Goal: Task Accomplishment & Management: Use online tool/utility

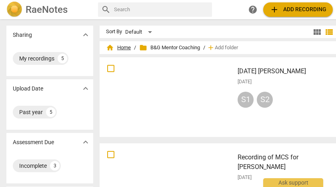
click at [127, 48] on span "home Home" at bounding box center [118, 48] width 25 height 8
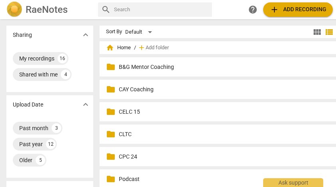
click at [130, 110] on p "CELC 15" at bounding box center [231, 112] width 224 height 8
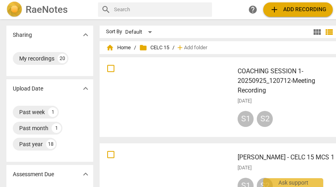
click at [260, 72] on h3 "COACHING SESSION 1-20250925_120712-Meeting Recording" at bounding box center [290, 80] width 105 height 29
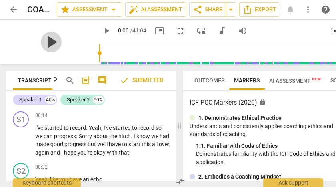
click at [48, 44] on span "play_arrow" at bounding box center [51, 42] width 21 height 21
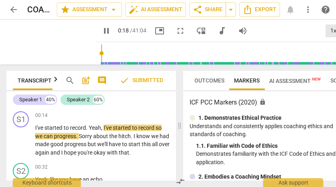
click at [334, 32] on div "1x" at bounding box center [333, 30] width 15 height 13
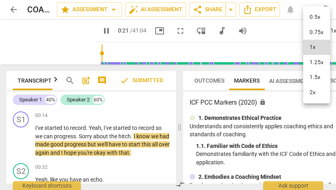
click at [315, 91] on li "2x" at bounding box center [317, 92] width 27 height 15
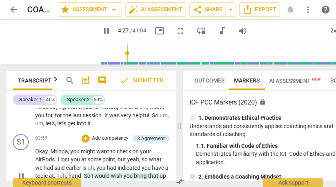
scroll to position [986, 0]
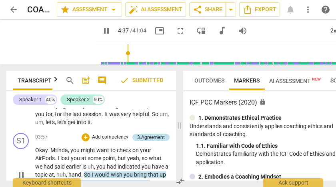
click at [146, 141] on div "3.Agreement" at bounding box center [151, 137] width 28 height 7
type input "278"
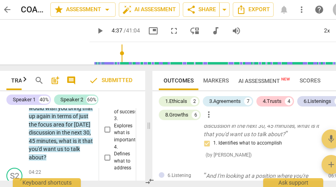
scroll to position [1492, 0]
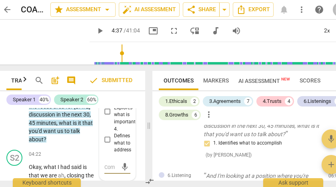
click at [107, 145] on input "4. Defines what to address" at bounding box center [107, 140] width 13 height 10
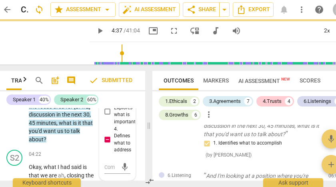
click at [106, 145] on input "4. Defines what to address" at bounding box center [107, 140] width 13 height 10
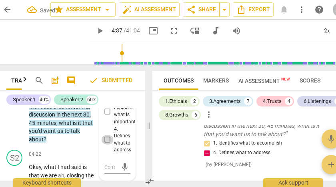
click at [106, 145] on input "4. Defines what to address" at bounding box center [107, 140] width 13 height 10
checkbox input "true"
click at [95, 32] on span "play_arrow" at bounding box center [100, 31] width 10 height 10
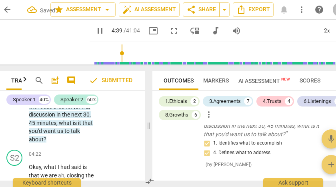
scroll to position [1605, 0]
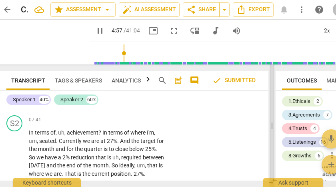
drag, startPoint x: 149, startPoint y: 127, endPoint x: 273, endPoint y: 130, distance: 123.4
click at [273, 130] on span at bounding box center [272, 125] width 5 height 123
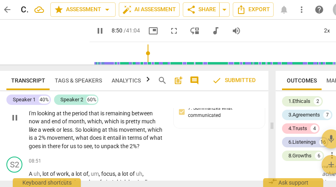
scroll to position [1717, 0]
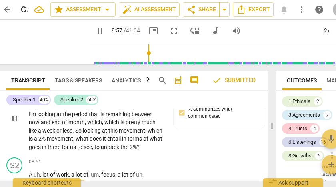
click at [83, 134] on span "So" at bounding box center [79, 130] width 8 height 6
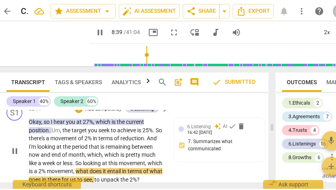
scroll to position [1670, 0]
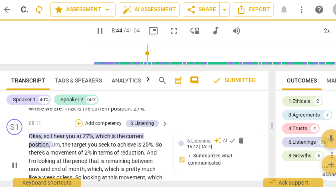
click at [79, 127] on div "+" at bounding box center [79, 123] width 8 height 8
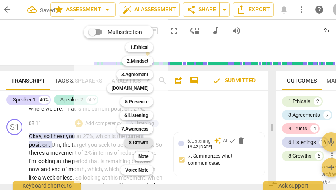
click at [141, 143] on b "8.Growth" at bounding box center [139, 143] width 20 height 10
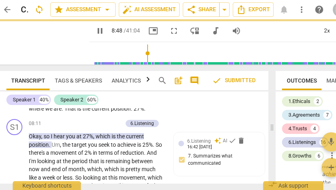
type input "529"
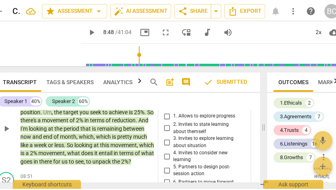
scroll to position [1685, 0]
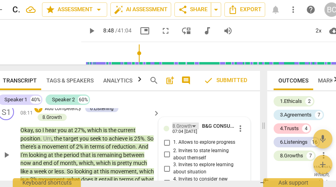
click at [194, 129] on div "8.Growth" at bounding box center [186, 126] width 26 height 7
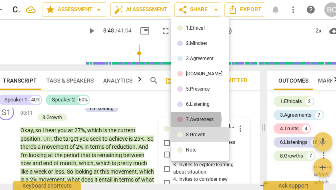
click at [193, 119] on div "7.Awareness" at bounding box center [200, 119] width 28 height 5
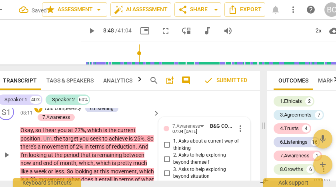
click at [167, 150] on input "1. Asks about a current way of thinking" at bounding box center [167, 145] width 13 height 10
checkbox input "true"
click at [38, 113] on div "+" at bounding box center [38, 109] width 8 height 8
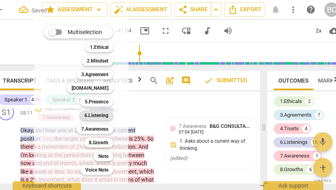
scroll to position [1805, 0]
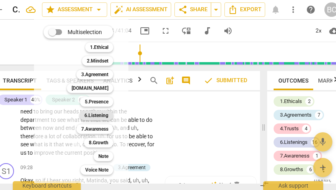
click at [94, 115] on b "6.Listening" at bounding box center [97, 116] width 24 height 10
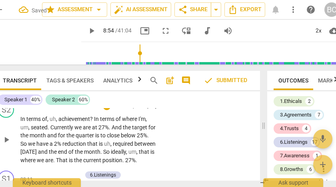
scroll to position [1485, 0]
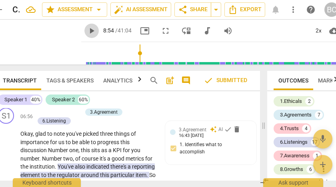
click at [87, 29] on span "play_arrow" at bounding box center [92, 31] width 10 height 10
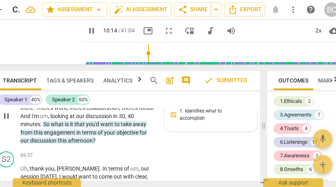
scroll to position [1899, 0]
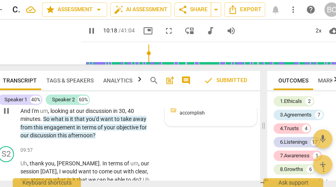
click at [185, 121] on div "3.Agreement auto_awesome AI check delete 16:43 [DATE] 1. Identifies what to acc…" at bounding box center [211, 104] width 82 height 34
type input "619"
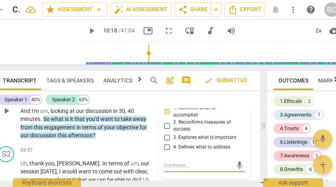
scroll to position [1942, 0]
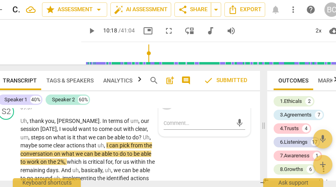
click at [164, 110] on input "4. Defines what to address" at bounding box center [167, 105] width 13 height 10
checkbox input "true"
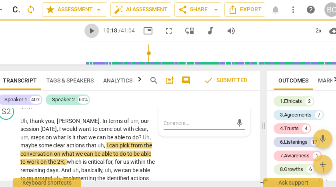
click at [87, 32] on span "play_arrow" at bounding box center [92, 31] width 10 height 10
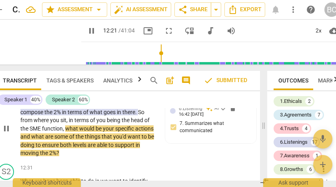
scroll to position [2266, 0]
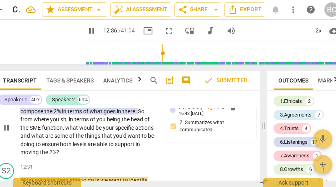
click at [73, 139] on p "Okay , so from what you've said , two levels would compose the 2 % in terms of …" at bounding box center [88, 128] width 136 height 58
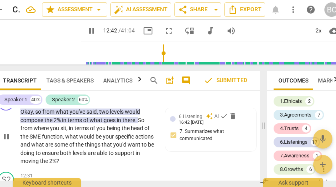
scroll to position [2256, 0]
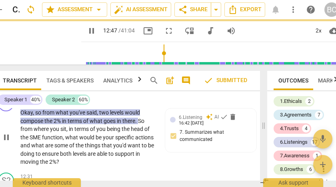
click at [125, 103] on div "6.Listening" at bounding box center [134, 99] width 24 height 7
type input "768"
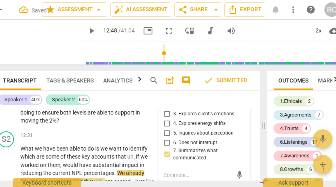
scroll to position [2296, 0]
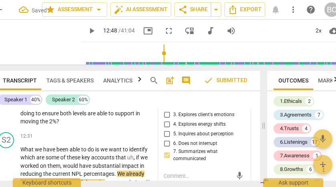
click at [164, 100] on input "1. Customizes questions" at bounding box center [167, 96] width 13 height 10
checkbox input "true"
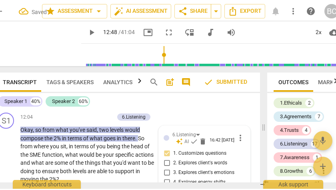
scroll to position [2241, 0]
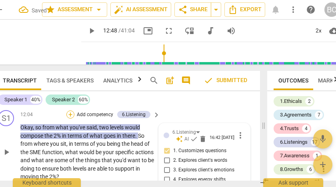
click at [72, 119] on div "+" at bounding box center [70, 115] width 8 height 8
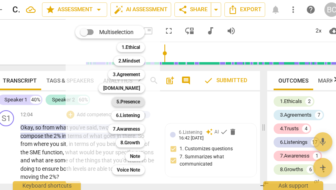
click at [135, 103] on b "5.Presence" at bounding box center [129, 102] width 24 height 10
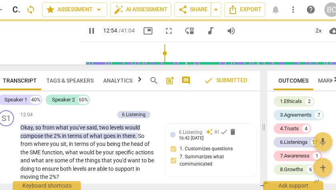
type input "775"
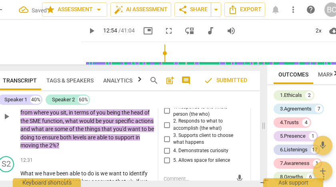
scroll to position [2282, 0]
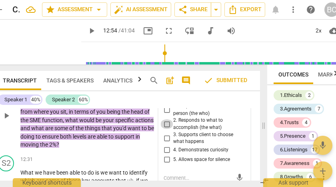
click at [167, 129] on input "2. Responds to what to accomplish (the what)" at bounding box center [167, 124] width 13 height 10
checkbox input "true"
click at [87, 32] on span "play_arrow" at bounding box center [92, 31] width 10 height 10
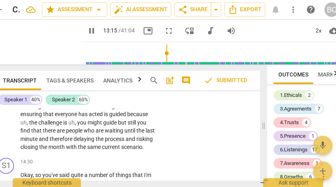
scroll to position [2516, 0]
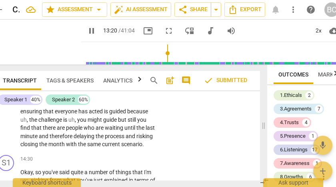
click at [131, 98] on span "The" at bounding box center [135, 95] width 10 height 6
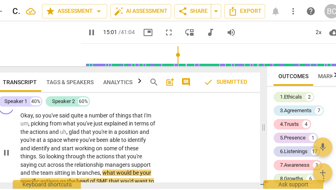
scroll to position [2550, 0]
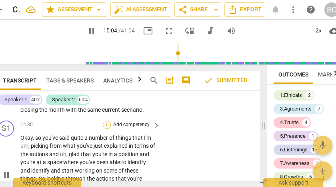
click at [105, 129] on div "+" at bounding box center [107, 125] width 8 height 8
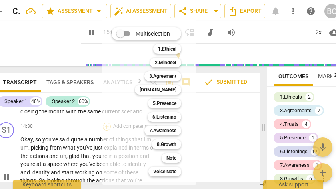
scroll to position [6, 0]
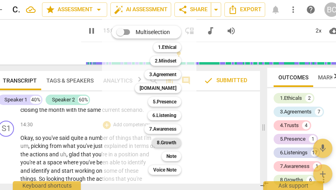
click at [165, 143] on b "8.Growth" at bounding box center [167, 143] width 20 height 10
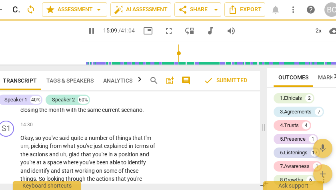
type input "910"
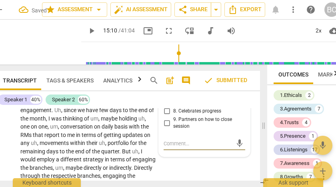
scroll to position [2674, 0]
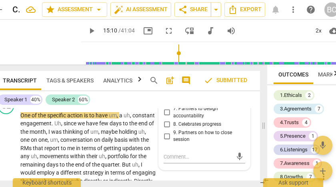
click at [165, 105] on input "6. Partners to move forward" at bounding box center [167, 101] width 13 height 10
checkbox input "true"
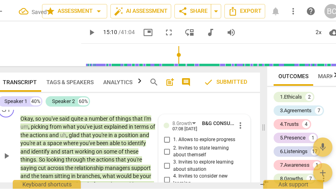
scroll to position [2570, 0]
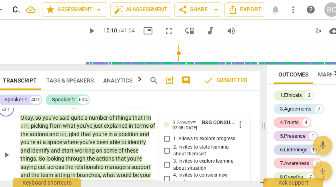
click at [73, 109] on div "+" at bounding box center [74, 105] width 8 height 8
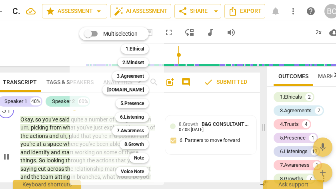
scroll to position [6, 0]
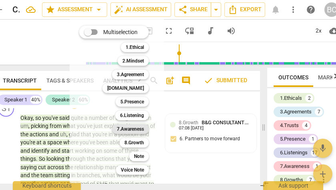
click at [139, 129] on b "7.Awareness" at bounding box center [130, 129] width 27 height 10
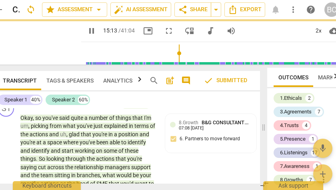
type input "914"
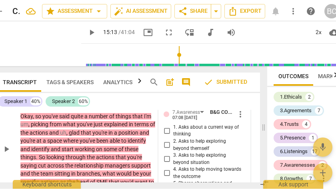
scroll to position [2587, 0]
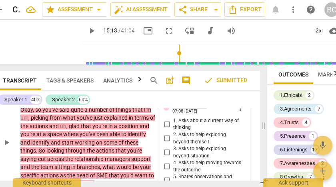
click at [203, 109] on div "7.Awareness" at bounding box center [190, 105] width 34 height 7
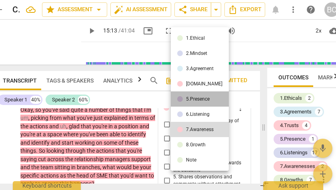
click at [200, 101] on div "5.Presence" at bounding box center [198, 99] width 24 height 5
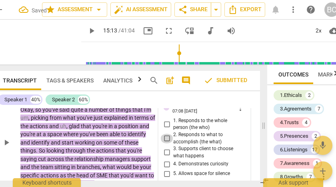
click at [166, 143] on input "2. Responds to what to accomplish (the what)" at bounding box center [167, 139] width 13 height 10
checkbox input "true"
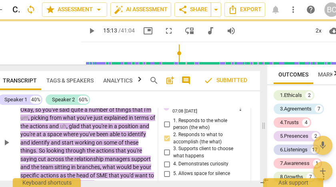
click at [70, 92] on p "Add competency" at bounding box center [63, 88] width 38 height 7
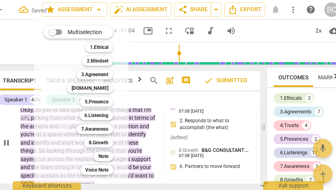
scroll to position [2719, 0]
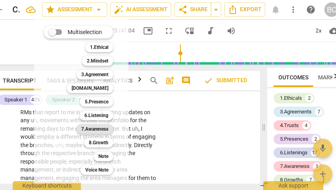
click at [105, 129] on b "7.Awareness" at bounding box center [94, 129] width 27 height 10
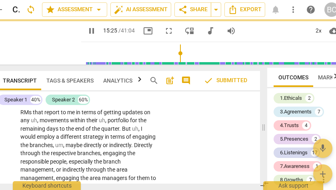
type input "926"
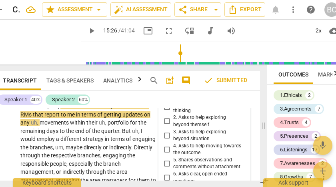
scroll to position [2728, 0]
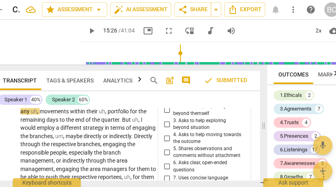
click at [166, 101] on input "1. Asks about a current way of thinking" at bounding box center [167, 96] width 13 height 10
checkbox input "true"
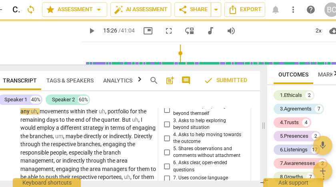
click at [87, 31] on span "play_arrow" at bounding box center [92, 31] width 10 height 10
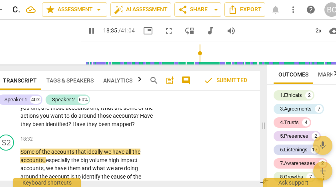
scroll to position [3181, 0]
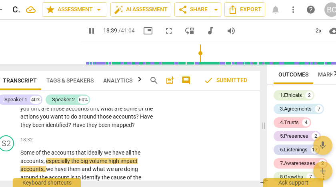
click at [107, 103] on span "So" at bounding box center [104, 100] width 8 height 6
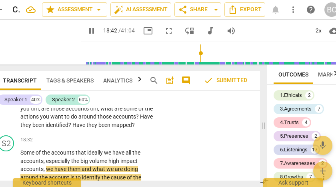
click at [107, 103] on span "So" at bounding box center [104, 100] width 8 height 6
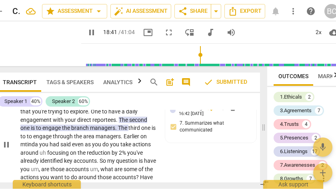
scroll to position [3123, 0]
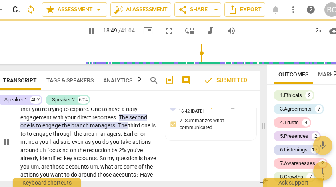
click at [71, 92] on div "+" at bounding box center [70, 88] width 8 height 8
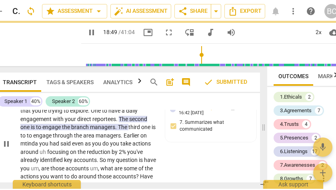
scroll to position [6, 0]
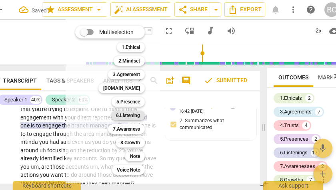
click at [133, 116] on b "6.Listening" at bounding box center [128, 116] width 24 height 10
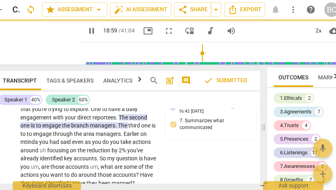
type input "1140"
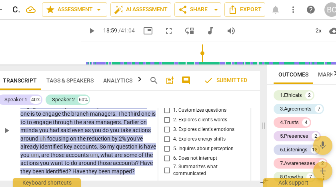
scroll to position [3134, 0]
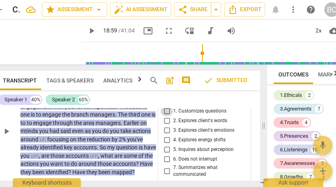
click at [166, 116] on input "1. Customizes questions" at bounding box center [167, 112] width 13 height 10
checkbox input "true"
click at [87, 32] on span "play_arrow" at bounding box center [92, 31] width 10 height 10
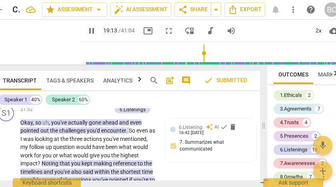
scroll to position [3626, 0]
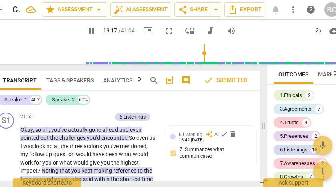
click at [36, 89] on span "Given" at bounding box center [27, 85] width 15 height 6
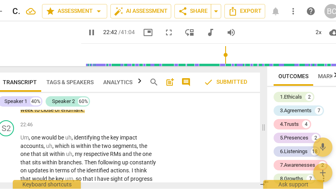
scroll to position [3656, 0]
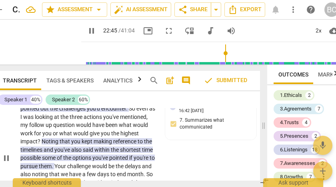
click at [86, 91] on p "Add competency" at bounding box center [93, 87] width 38 height 7
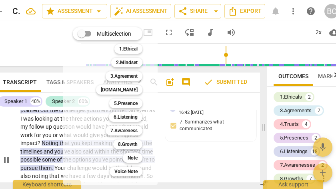
scroll to position [6, 0]
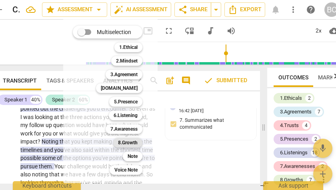
click at [125, 141] on b "8.Growth" at bounding box center [128, 143] width 20 height 10
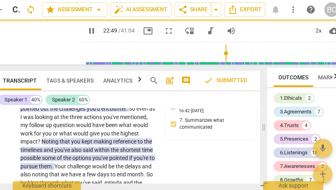
type input "1369"
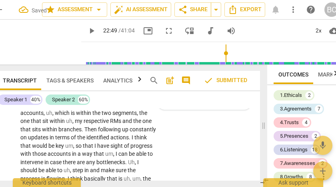
scroll to position [3764, 0]
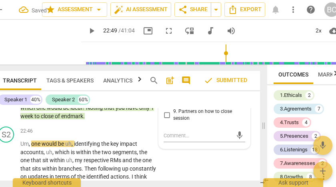
click at [165, 84] on input "6. Partners to move forward" at bounding box center [167, 80] width 13 height 10
click at [164, 84] on input "6. Partners to move forward" at bounding box center [167, 80] width 13 height 10
click at [165, 84] on input "6. Partners to move forward" at bounding box center [167, 80] width 13 height 10
checkbox input "false"
click at [165, 73] on input "5. Partners to design post-session action" at bounding box center [167, 68] width 13 height 10
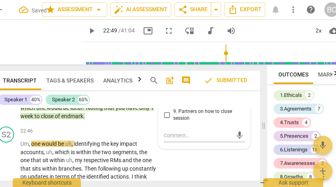
checkbox input "true"
click at [87, 28] on span "play_arrow" at bounding box center [92, 31] width 10 height 10
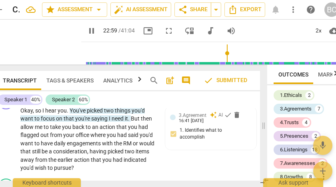
scroll to position [3905, 0]
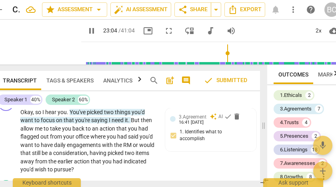
click at [38, 71] on span "should" at bounding box center [29, 67] width 18 height 6
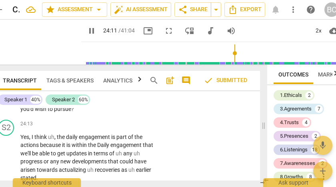
scroll to position [3967, 0]
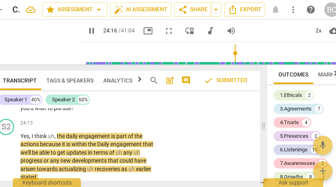
click at [134, 62] on span "But" at bounding box center [136, 59] width 10 height 6
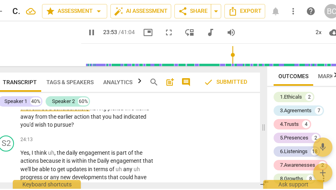
scroll to position [3924, 0]
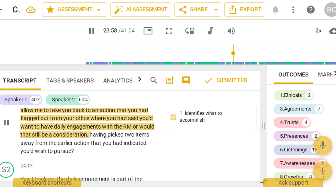
click at [65, 85] on div "+" at bounding box center [66, 81] width 8 height 8
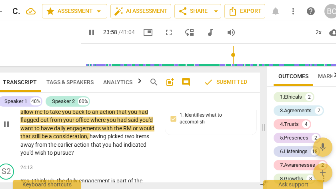
scroll to position [6, 0]
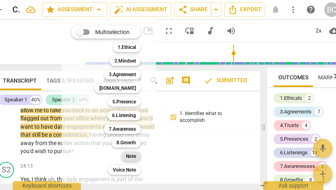
click at [133, 158] on b "Note" at bounding box center [131, 156] width 10 height 10
type input "1443"
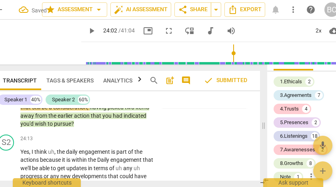
scroll to position [11076, 0]
type textarea "C"
type textarea "Cl"
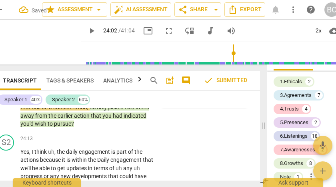
type textarea "Clo"
type textarea "Clos"
type textarea "Close"
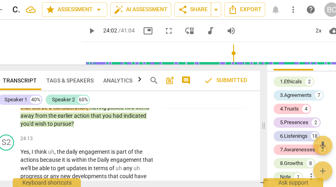
type textarea "Close"
type textarea "Closed"
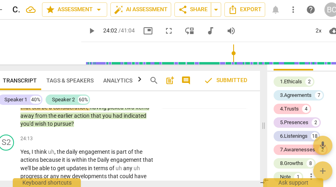
type textarea "Closed a"
type textarea "Closed an"
type textarea "Closed and"
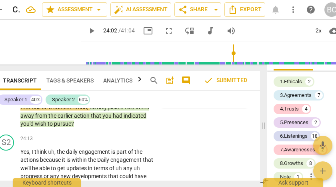
type textarea "Closed and"
type textarea "Closed and l"
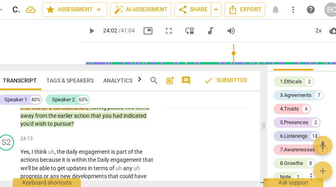
type textarea "Closed and le"
type textarea "Closed and lea"
type textarea "Closed and lead"
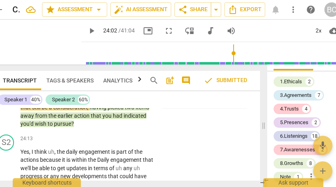
type textarea "Closed and lead"
type textarea "Closed and leadi"
type textarea "Closed and leadin"
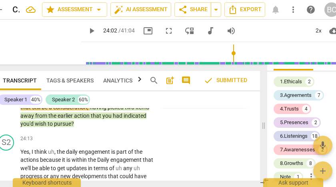
type textarea "Closed and leading"
type textarea "Closed and leading q"
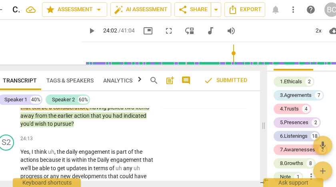
type textarea "Closed and leading q"
type textarea "Closed and leading qu"
type textarea "Closed and leading que"
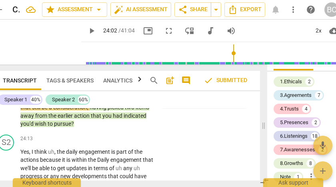
type textarea "Closed and leading ques"
type textarea "Closed and leading quest"
type textarea "Closed and leading questi"
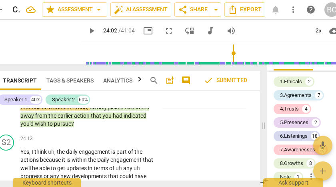
type textarea "Closed and leading questi"
type textarea "Closed and leading questio"
type textarea "Closed and leading question"
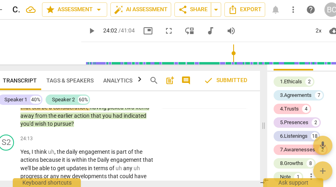
click at [236, 98] on span "send" at bounding box center [240, 93] width 9 height 9
click at [87, 32] on span "play_arrow" at bounding box center [92, 31] width 10 height 10
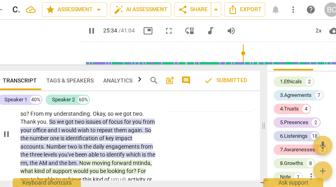
scroll to position [4093, 0]
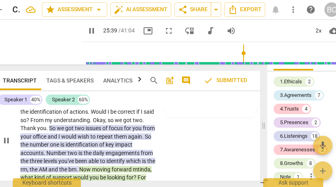
click at [60, 78] on div "8.Growth" at bounding box center [52, 74] width 20 height 7
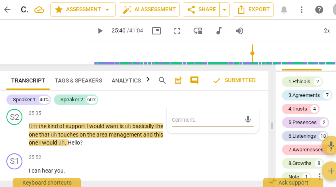
scroll to position [4157, 0]
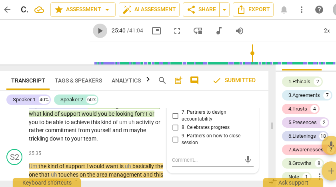
click at [95, 31] on span "play_arrow" at bounding box center [100, 31] width 10 height 10
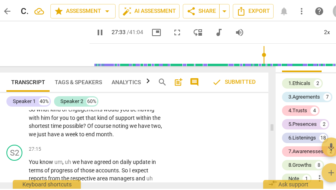
scroll to position [4509, 0]
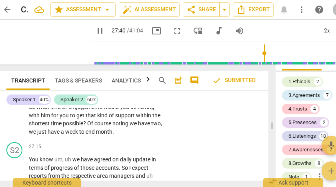
click at [114, 65] on div "+" at bounding box center [115, 61] width 8 height 8
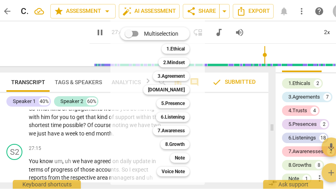
scroll to position [20, 0]
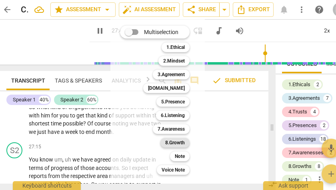
click at [169, 144] on b "8.Growth" at bounding box center [175, 143] width 20 height 10
type input "1665"
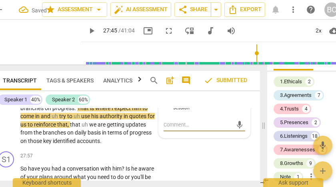
scroll to position [4601, 0]
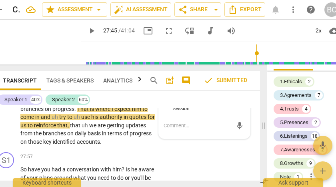
click at [165, 62] on input "5. Partners to design post-session action" at bounding box center [167, 58] width 13 height 10
checkbox input "true"
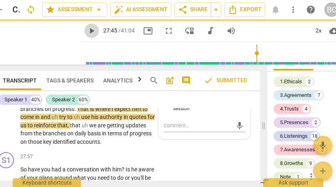
click at [87, 30] on span "play_arrow" at bounding box center [92, 31] width 10 height 10
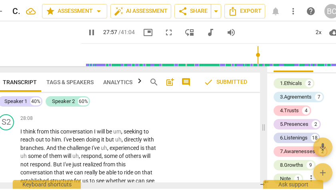
scroll to position [4686, 0]
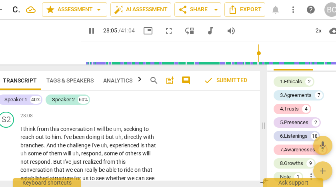
click at [107, 76] on div "+" at bounding box center [107, 72] width 8 height 8
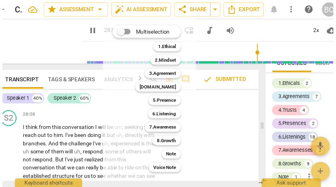
scroll to position [20, 0]
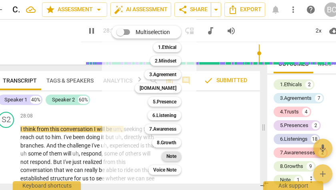
click at [171, 156] on b "Note" at bounding box center [172, 156] width 10 height 10
type input "1691"
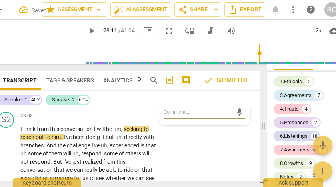
scroll to position [13458, 0]
type textarea "C"
type textarea "Cl"
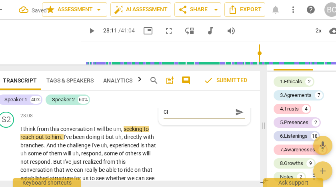
type textarea "Clo"
type textarea "Clos"
type textarea "Close"
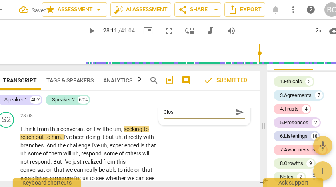
type textarea "Close"
type textarea "Closed"
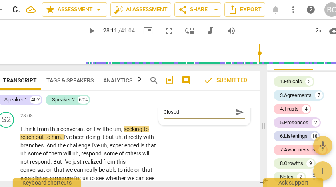
type textarea "Closed a"
type textarea "Closed an"
type textarea "Closed and"
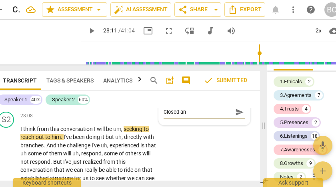
type textarea "Closed and"
type textarea "Closed and l"
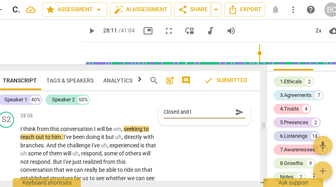
type textarea "Closed and le"
type textarea "Closed and lea"
type textarea "Closed and lead"
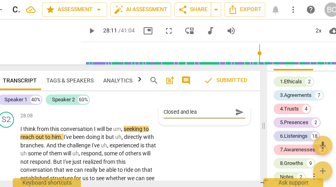
type textarea "Closed and lead"
type textarea "Closed and leadi"
type textarea "Closed and leadin"
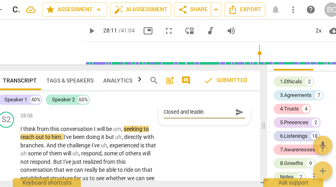
type textarea "Closed and leading"
type textarea "Closed and leading q"
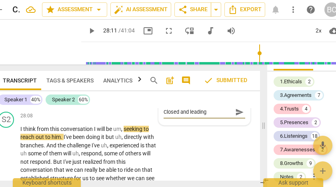
type textarea "Closed and leading q"
type textarea "Closed and leading qu"
type textarea "Closed and leading que"
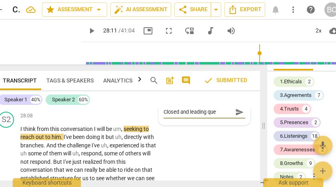
type textarea "Closed and leading ques"
type textarea "Closed and leading quest"
type textarea "Closed and leading questi"
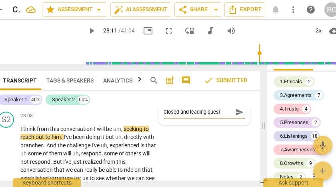
type textarea "Closed and leading questi"
type textarea "Closed and leading questio"
type textarea "Closed and leading question"
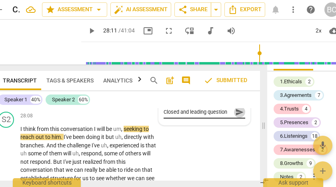
click at [236, 117] on span "send" at bounding box center [240, 112] width 9 height 9
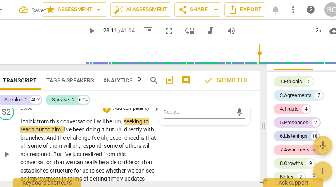
scroll to position [4697, 0]
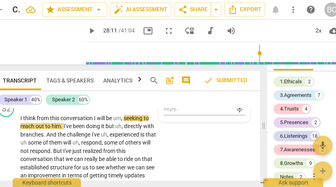
click at [87, 29] on span "play_arrow" at bounding box center [92, 31] width 10 height 10
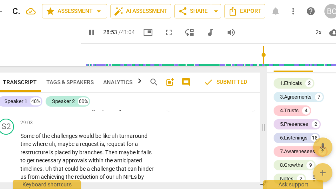
scroll to position [4843, 0]
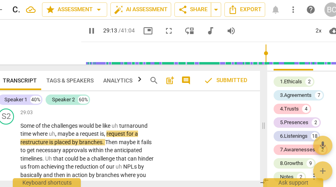
click at [71, 56] on div "+" at bounding box center [70, 52] width 8 height 8
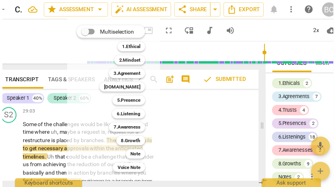
scroll to position [4939, 0]
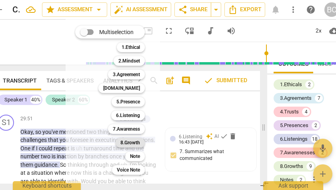
click at [131, 145] on b "8.Growth" at bounding box center [131, 143] width 20 height 10
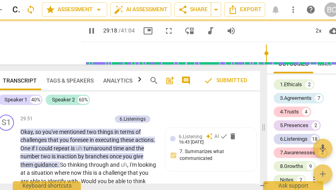
type input "1759"
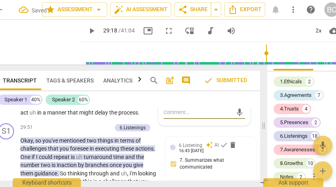
scroll to position [4936, 0]
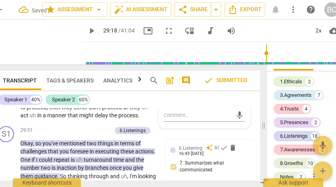
click at [165, 64] on input "6. Partners to move forward" at bounding box center [167, 59] width 13 height 10
checkbox input "true"
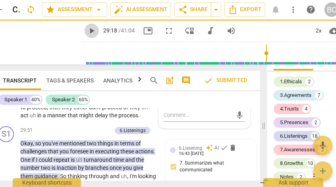
click at [87, 32] on span "play_arrow" at bounding box center [92, 31] width 10 height 10
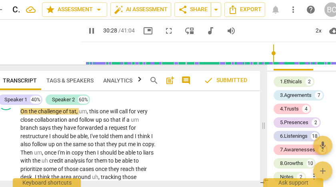
scroll to position [5060, 0]
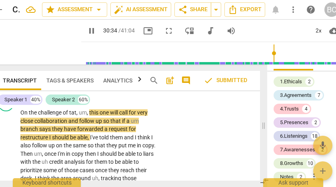
click at [98, 72] on span "Would" at bounding box center [89, 68] width 17 height 6
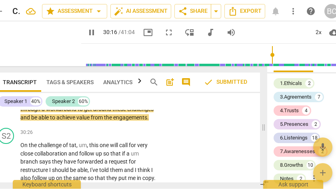
scroll to position [4995, 0]
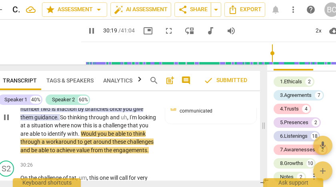
click at [69, 76] on div "+" at bounding box center [68, 72] width 8 height 8
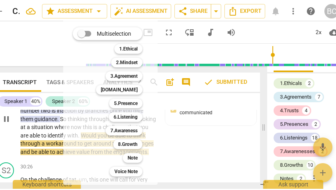
scroll to position [20, 0]
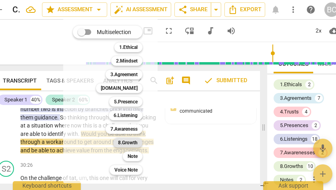
click at [123, 141] on b "8.Growth" at bounding box center [128, 143] width 20 height 10
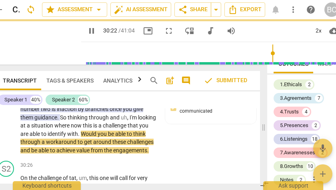
type input "1823"
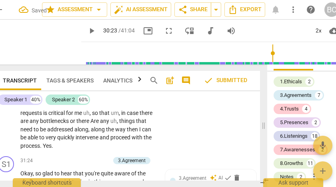
scroll to position [5104, 0]
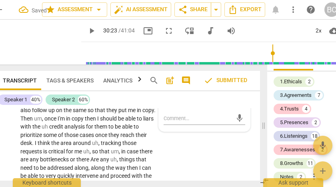
click at [165, 67] on input "6. Partners to move forward" at bounding box center [167, 62] width 13 height 10
checkbox input "true"
click at [87, 29] on span "play_arrow" at bounding box center [92, 31] width 10 height 10
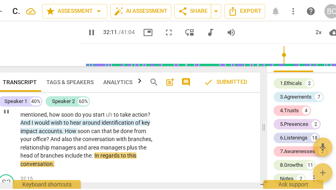
scroll to position [5255, 0]
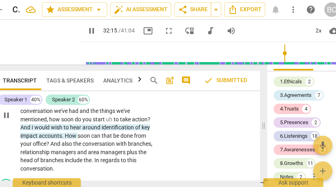
click at [66, 53] on div "+" at bounding box center [66, 49] width 8 height 8
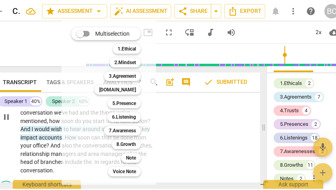
scroll to position [20, 0]
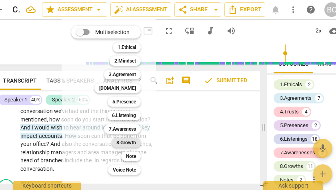
click at [119, 141] on b "8.Growth" at bounding box center [127, 143] width 20 height 10
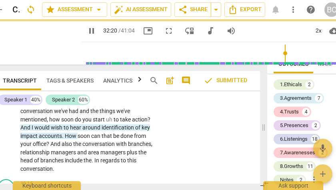
type input "1941"
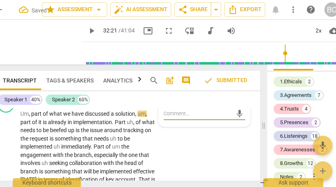
scroll to position [5296, 0]
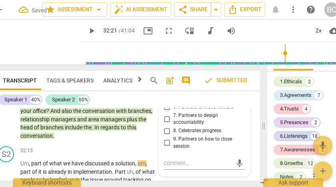
click at [167, 100] on input "5. Partners to design post-session action" at bounding box center [167, 96] width 13 height 10
checkbox input "true"
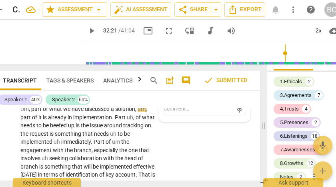
scroll to position [5376, 0]
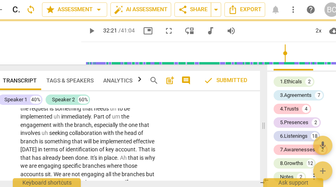
click at [174, 87] on textarea at bounding box center [198, 84] width 69 height 8
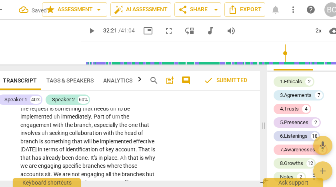
type textarea "M"
type textarea "Mu"
type textarea "Mul"
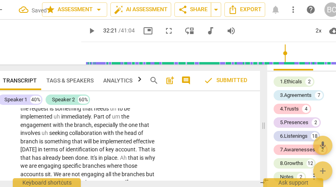
type textarea "Mul"
type textarea "Mult"
type textarea "Multi"
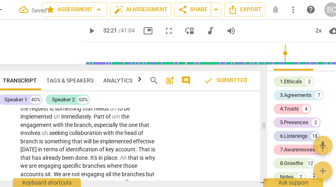
type textarea "Multil"
type textarea "Multila"
type textarea "Multilay"
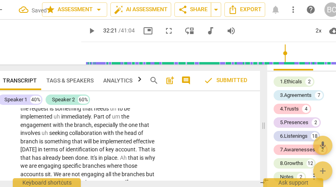
type textarea "Multilay"
type textarea "Multilaye"
type textarea "Multilayer"
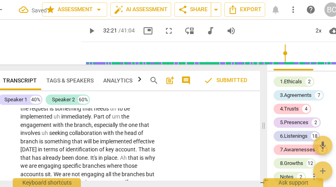
type textarea "Multilayere"
type textarea "Multilayered"
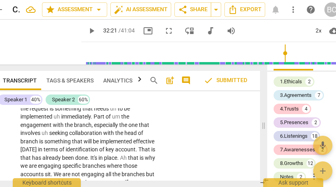
type textarea "Multilayered"
type textarea "Multilayered a"
type textarea "Multilayered an"
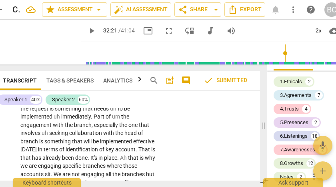
type textarea "Multilayered and"
type textarea "Multilayered and l"
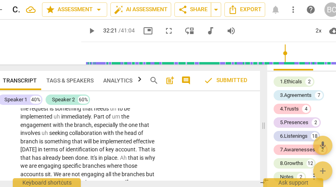
type textarea "Multilayered and l"
type textarea "Multilayered and le"
type textarea "Multilayered and lea"
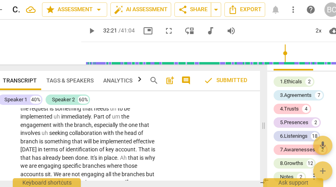
type textarea "Multilayered and lead"
type textarea "Multilayered and leadi"
type textarea "Multilayered and leadin"
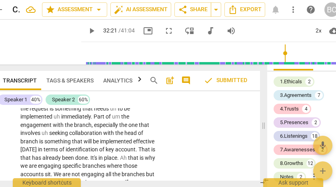
type textarea "Multilayered and leadin"
type textarea "Multilayered and leading"
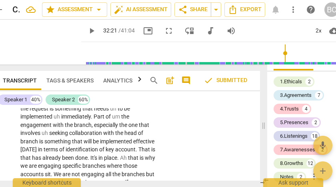
type textarea "Multilayered and leading q"
type textarea "Multilayered and leading qu"
type textarea "Multilayered and leading que"
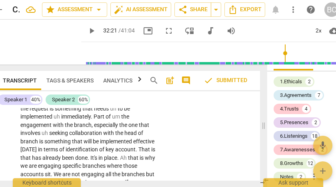
type textarea "Multilayered and leading que"
type textarea "Multilayered and leading ques"
click at [236, 88] on span "send" at bounding box center [240, 83] width 9 height 9
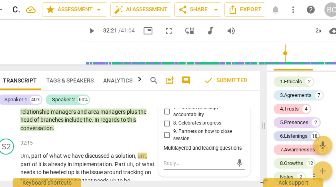
scroll to position [5315, 0]
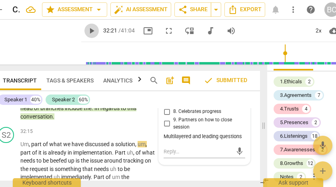
click at [87, 29] on span "play_arrow" at bounding box center [92, 31] width 10 height 10
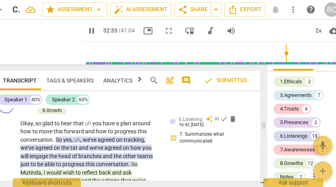
scroll to position [5584, 0]
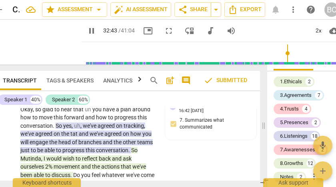
click at [56, 51] on span "Then" at bounding box center [49, 48] width 14 height 6
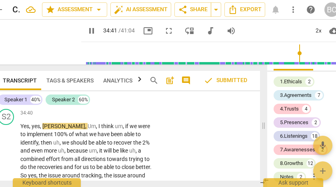
scroll to position [5710, 0]
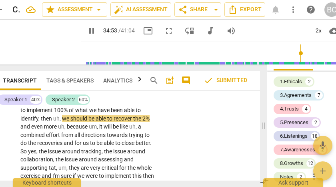
click at [80, 53] on span "Do" at bounding box center [77, 49] width 8 height 6
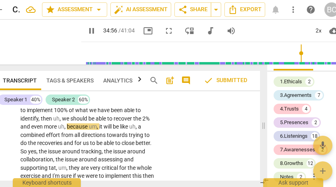
click at [75, 53] on span "Do" at bounding box center [77, 49] width 8 height 6
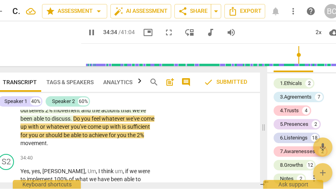
scroll to position [5643, 0]
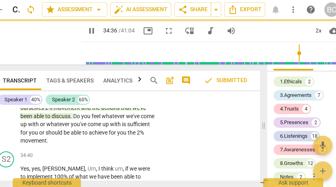
click at [39, 33] on div "+" at bounding box center [38, 29] width 8 height 8
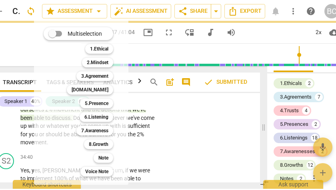
scroll to position [20, 0]
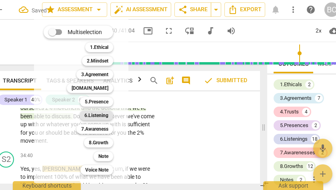
click at [99, 116] on b "6.Listening" at bounding box center [97, 116] width 24 height 10
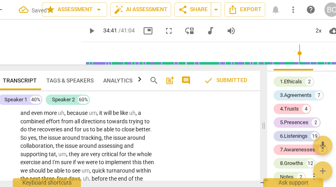
scroll to position [5681, 0]
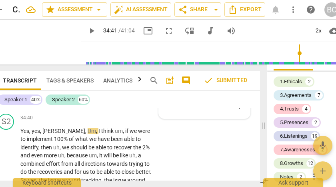
click at [166, 49] on input "3. Explores client's emotions" at bounding box center [167, 45] width 13 height 10
click at [87, 29] on span "play_arrow" at bounding box center [92, 31] width 10 height 10
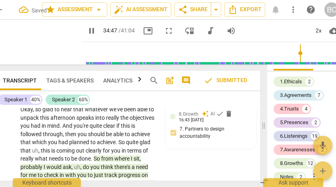
scroll to position [5849, 0]
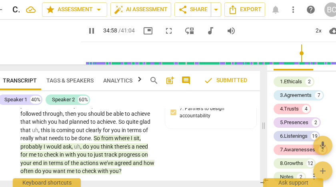
click at [29, 48] on span "we" at bounding box center [24, 45] width 8 height 6
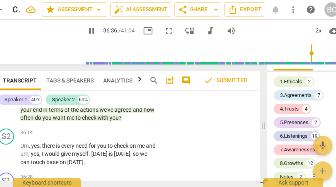
scroll to position [5865, 0]
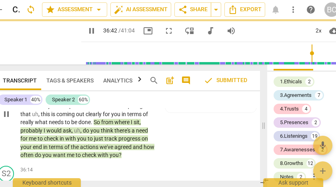
click at [137, 64] on div "8.Growth" at bounding box center [136, 59] width 20 height 7
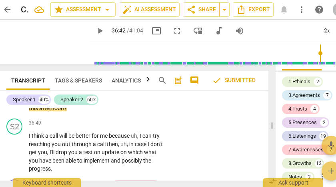
scroll to position [0, 0]
click at [248, 66] on span "send" at bounding box center [248, 62] width 9 height 9
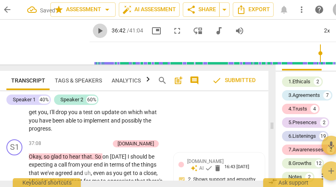
click at [95, 29] on span "play_arrow" at bounding box center [100, 31] width 10 height 10
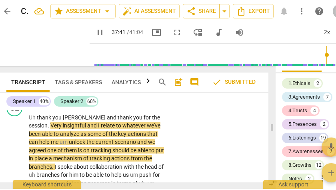
scroll to position [6184, 0]
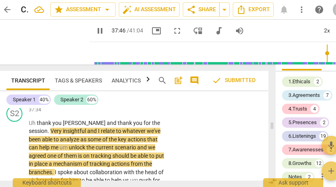
click at [70, 29] on div "+" at bounding box center [66, 25] width 8 height 8
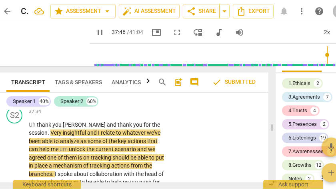
scroll to position [20, 0]
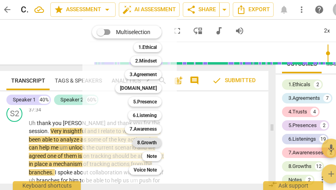
click at [146, 144] on b "8.Growth" at bounding box center [147, 143] width 20 height 10
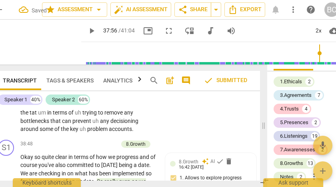
scroll to position [6211, 0]
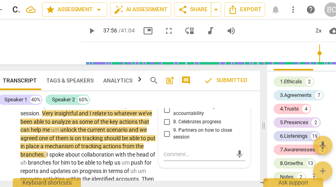
click at [165, 63] on input "3. Invites to explore learning about situation" at bounding box center [167, 59] width 13 height 10
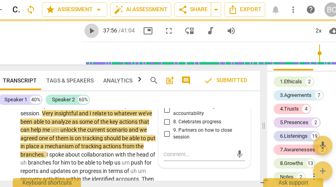
click at [87, 31] on span "play_arrow" at bounding box center [92, 31] width 10 height 10
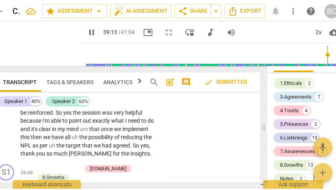
scroll to position [6400, 0]
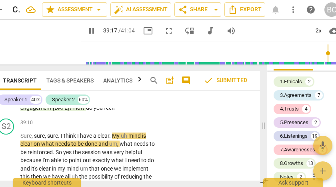
click at [74, 58] on div "+" at bounding box center [74, 54] width 8 height 8
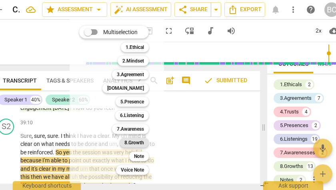
click at [135, 143] on b "8.Growth" at bounding box center [135, 143] width 20 height 10
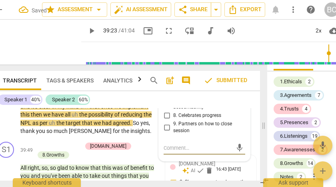
scroll to position [6449, 0]
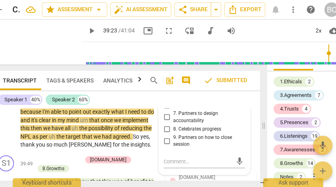
click at [165, 44] on input "1. Allows to explore progress" at bounding box center [167, 40] width 13 height 10
click at [166, 70] on input "3. Invites to explore learning about situation" at bounding box center [167, 66] width 13 height 10
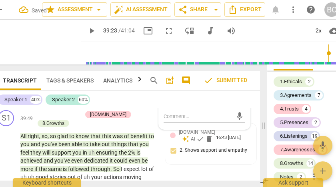
scroll to position [6500, 0]
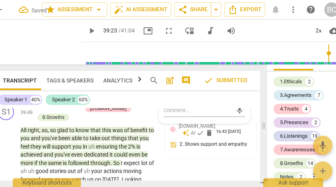
click at [165, 95] on input "9. Partners on how to close session" at bounding box center [167, 90] width 13 height 10
click at [87, 32] on span "play_arrow" at bounding box center [92, 31] width 10 height 10
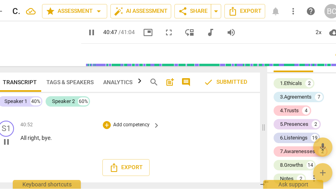
scroll to position [6824, 0]
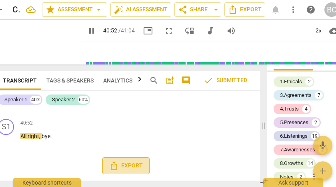
click at [134, 168] on span "Export" at bounding box center [126, 166] width 34 height 10
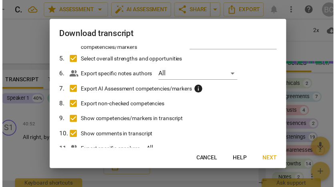
scroll to position [114, 0]
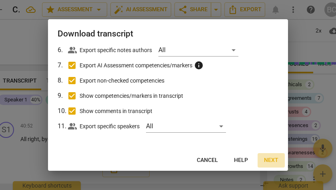
click at [267, 159] on span "Next" at bounding box center [271, 160] width 14 height 8
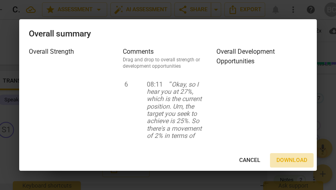
click at [283, 160] on span "Download" at bounding box center [292, 160] width 31 height 8
